Goal: Task Accomplishment & Management: Complete application form

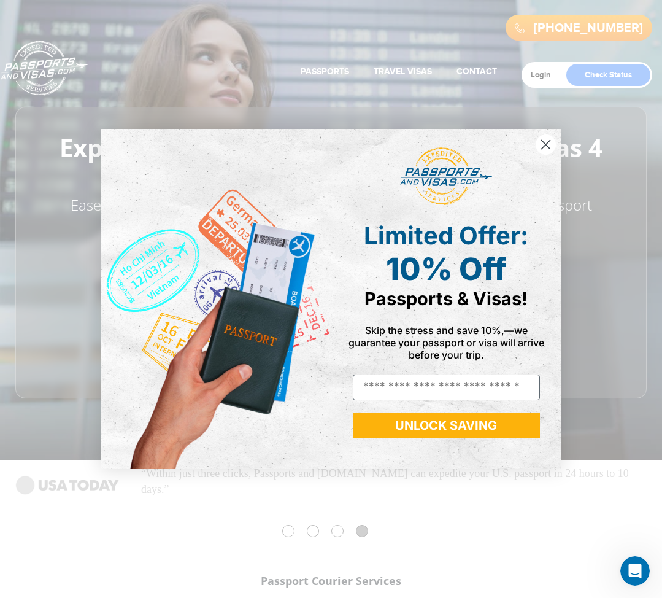
click at [547, 142] on icon "Close dialog" at bounding box center [545, 145] width 9 height 9
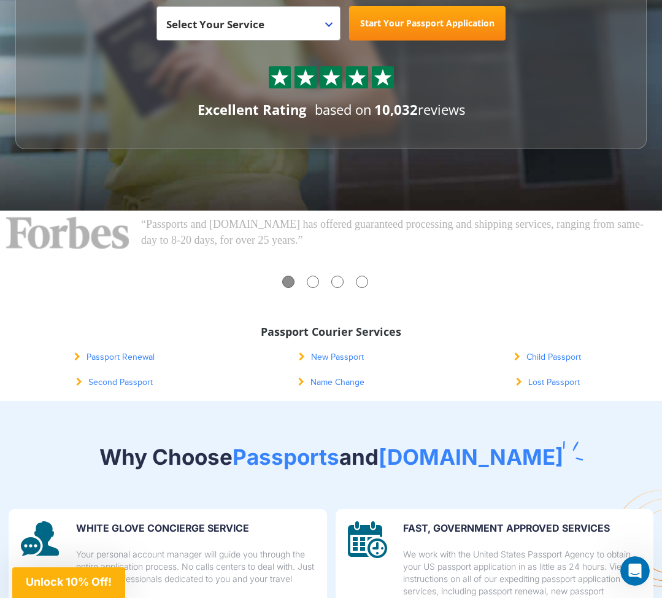
scroll to position [252, 0]
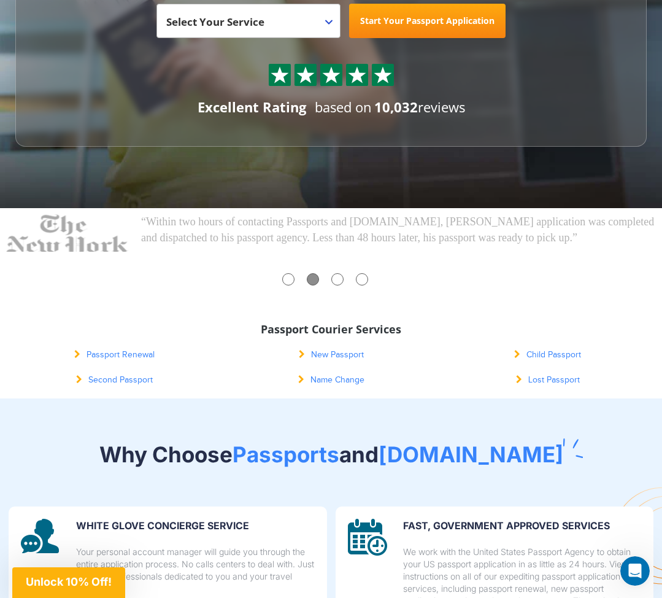
click at [114, 354] on link "Passport Renewal" at bounding box center [114, 355] width 80 height 10
